Goal: Information Seeking & Learning: Learn about a topic

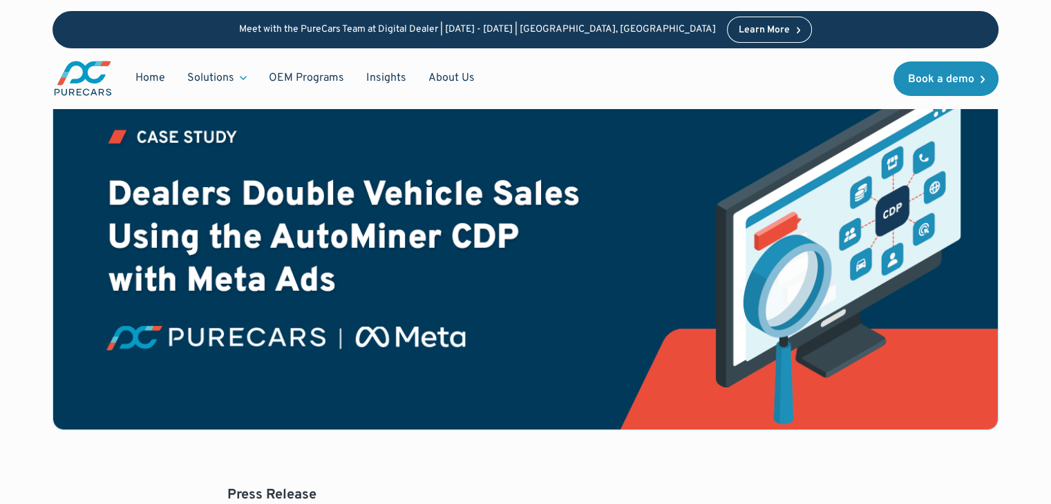
scroll to position [246, 0]
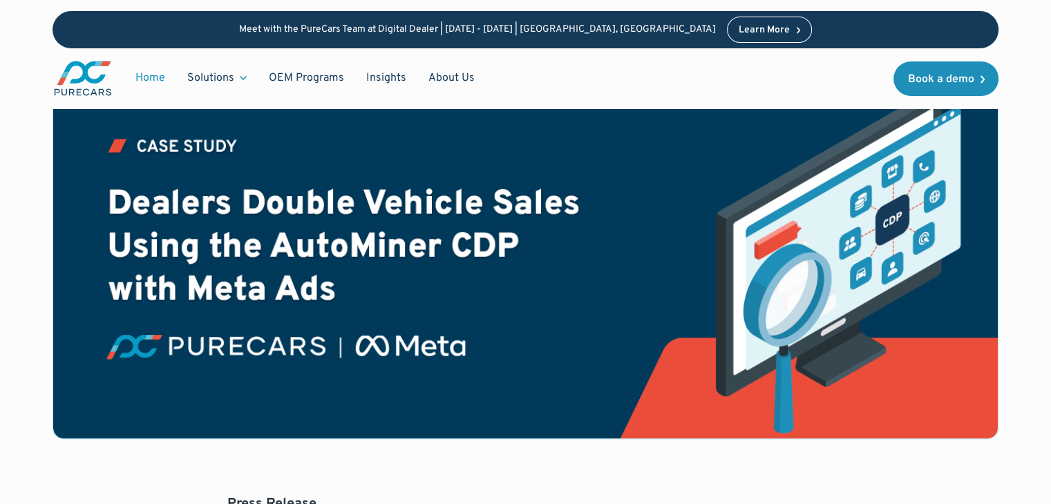
click at [167, 79] on link "Home" at bounding box center [150, 78] width 52 height 26
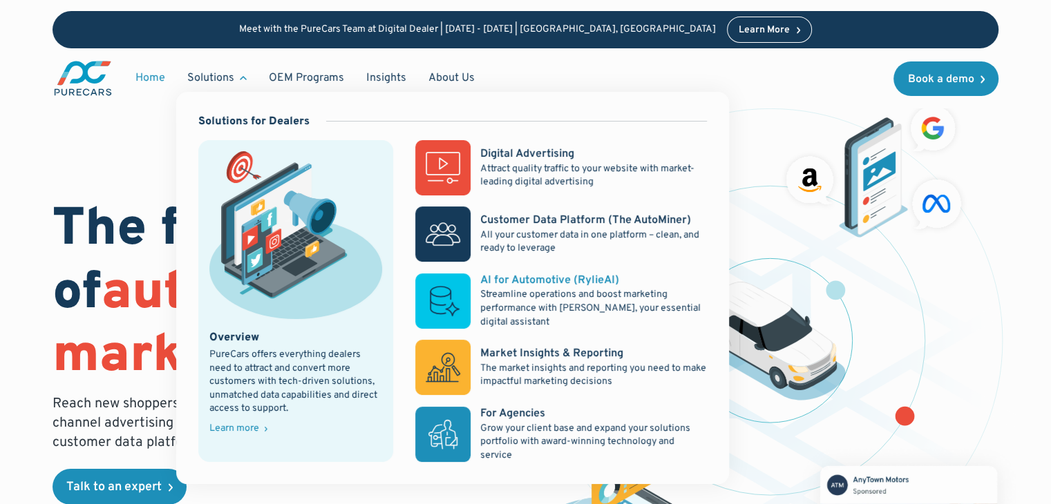
click at [498, 296] on p "Streamline operations and boost marketing performance with [PERSON_NAME], your …" at bounding box center [593, 308] width 227 height 41
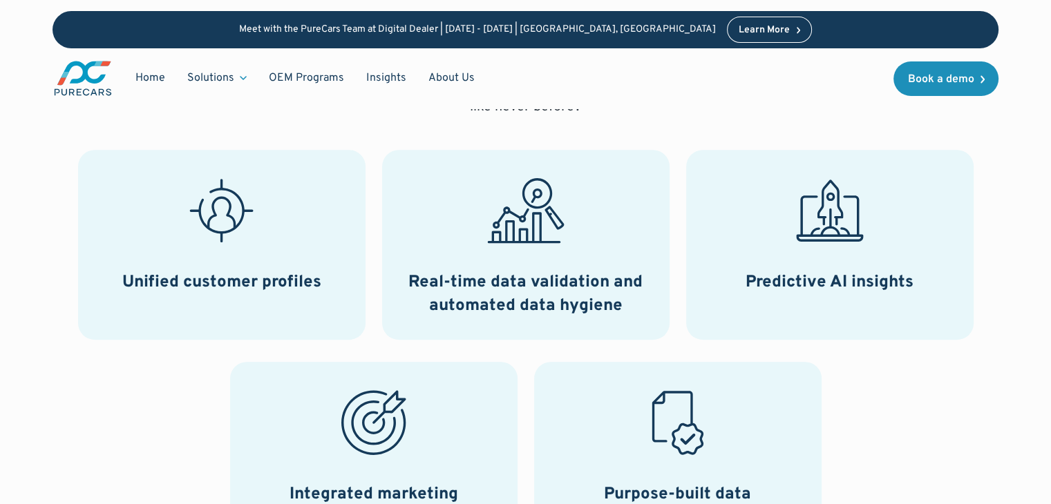
scroll to position [614, 0]
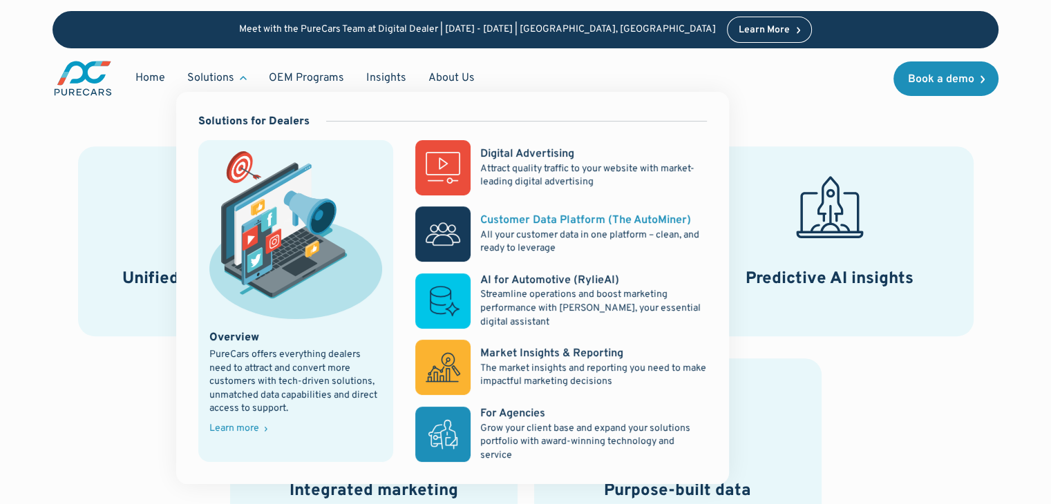
click at [561, 247] on p "All your customer data in one platform – clean, and ready to leverage" at bounding box center [593, 242] width 227 height 27
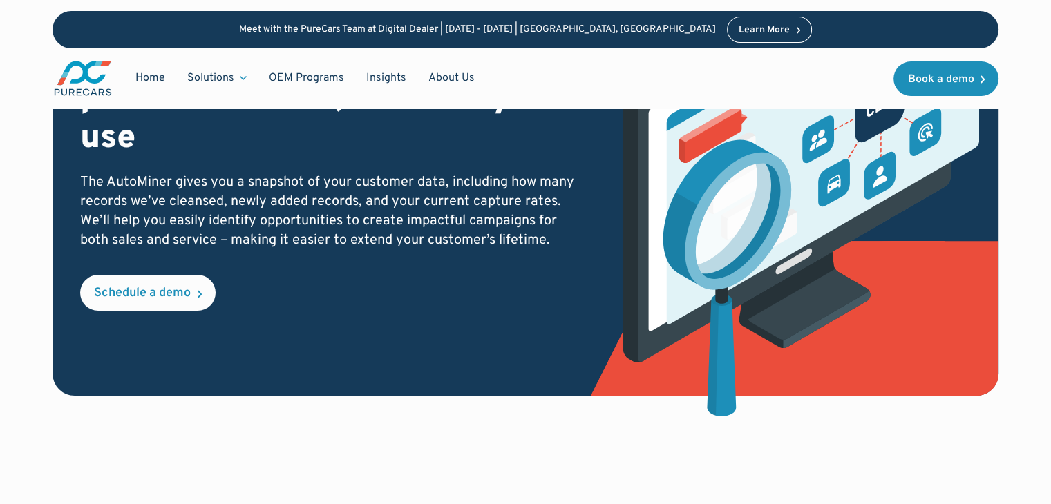
scroll to position [210, 0]
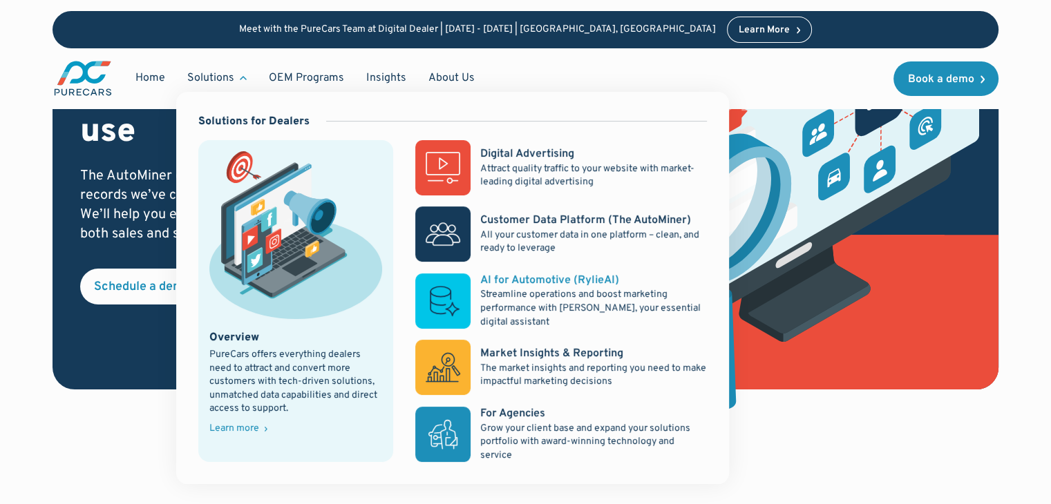
click at [585, 299] on p "Streamline operations and boost marketing performance with [PERSON_NAME], your …" at bounding box center [593, 308] width 227 height 41
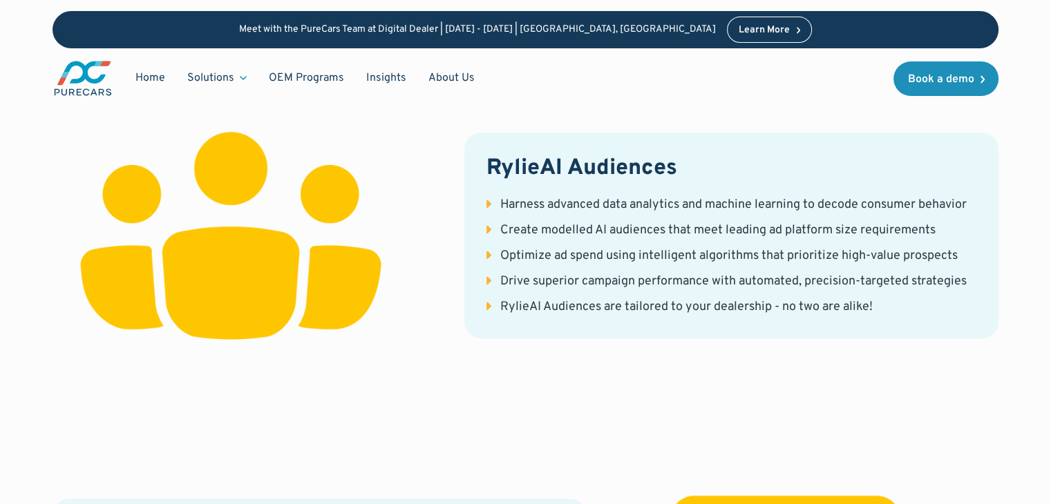
scroll to position [1758, 0]
